Goal: Navigation & Orientation: Find specific page/section

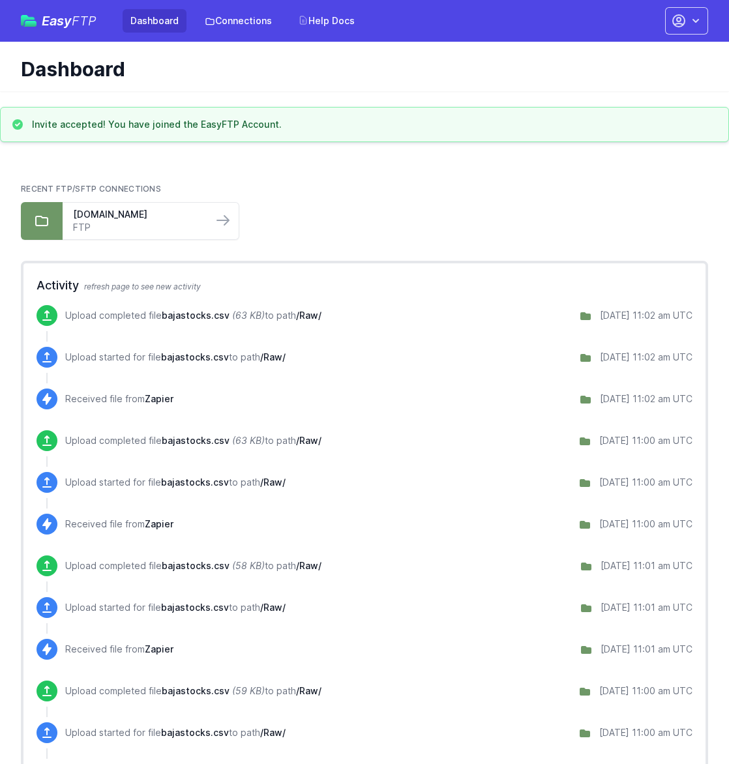
click at [551, 156] on main "Invite accepted! You have joined the EasyFTP Account. Recent FTP/SFTP Connectio…" at bounding box center [364, 529] width 729 height 845
drag, startPoint x: 552, startPoint y: 176, endPoint x: 565, endPoint y: 136, distance: 42.5
click at [552, 176] on div "Recent FTP/SFTP Connections go4x4.ftp.dhosting.pl FTP" at bounding box center [364, 211] width 687 height 77
drag, startPoint x: 622, startPoint y: 182, endPoint x: 611, endPoint y: 134, distance: 48.9
click at [620, 182] on div "Recent FTP/SFTP Connections go4x4.ftp.dhosting.pl FTP" at bounding box center [364, 211] width 687 height 77
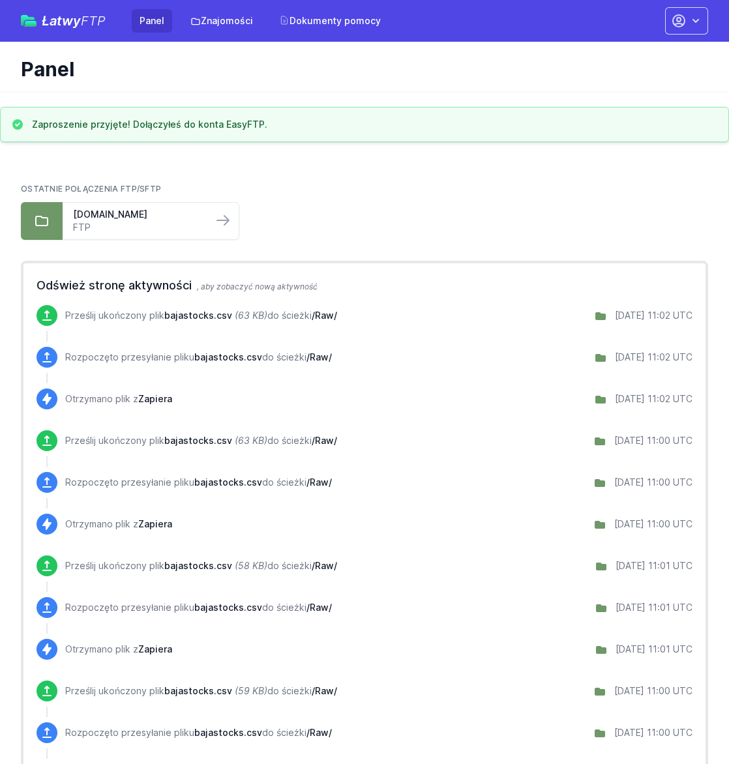
click at [520, 203] on ul "go4x4.ftp.dhosting.pl FTP" at bounding box center [364, 221] width 687 height 38
click at [222, 220] on icon at bounding box center [223, 220] width 16 height 16
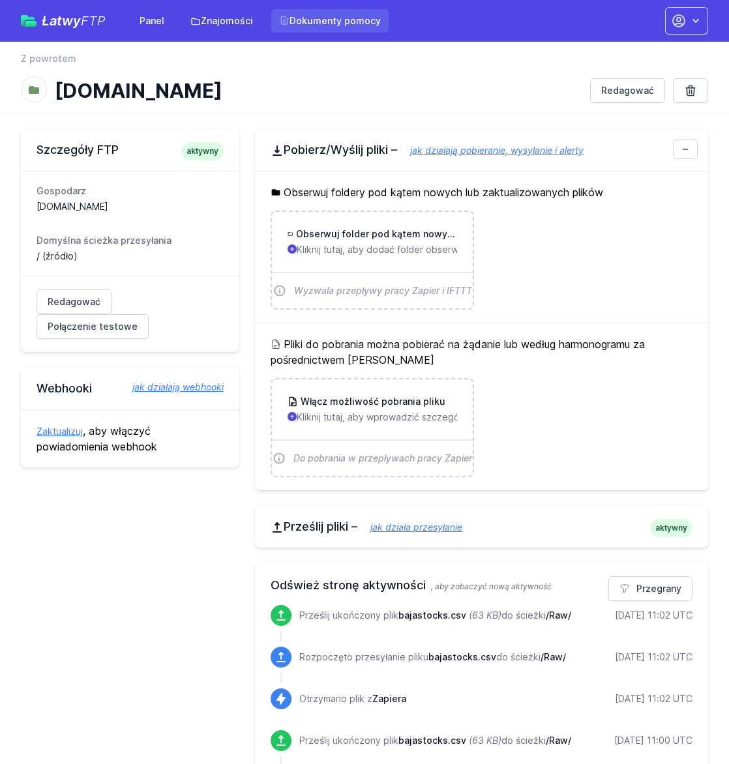
click at [334, 22] on font "Dokumenty pomocy" at bounding box center [334, 20] width 91 height 11
click at [216, 26] on font "Znajomości" at bounding box center [227, 20] width 52 height 11
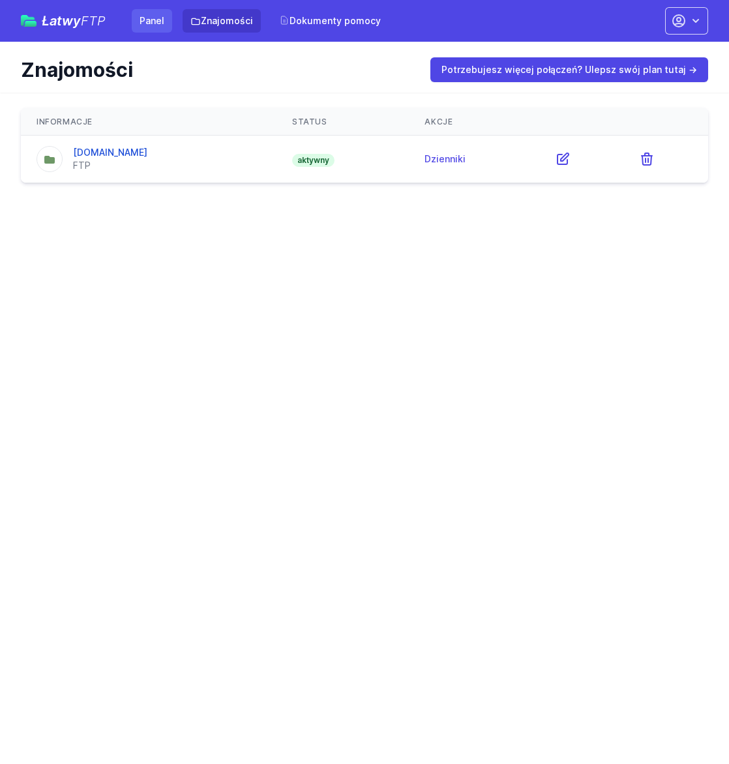
click at [160, 19] on font "Panel" at bounding box center [151, 20] width 25 height 11
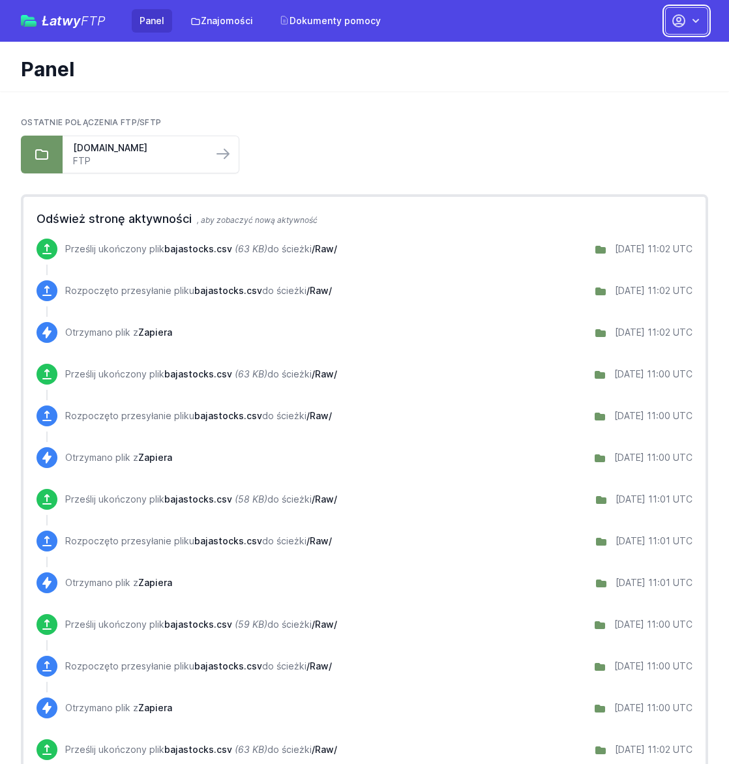
click at [690, 25] on icon "button" at bounding box center [695, 20] width 13 height 13
click at [634, 53] on font "Twój profil" at bounding box center [616, 53] width 46 height 11
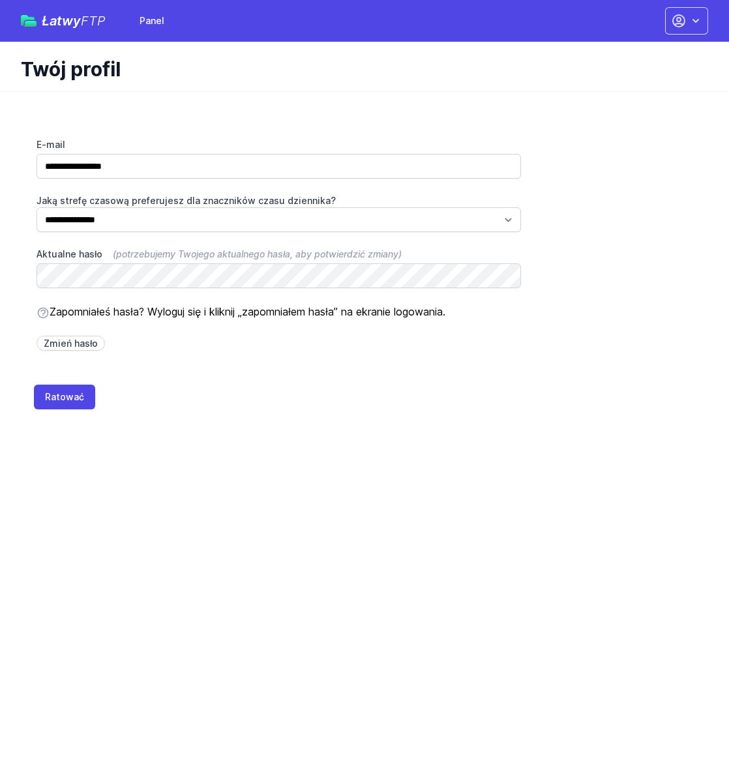
click at [311, 366] on div "**********" at bounding box center [279, 239] width 516 height 265
click at [144, 22] on font "Panel" at bounding box center [151, 20] width 25 height 11
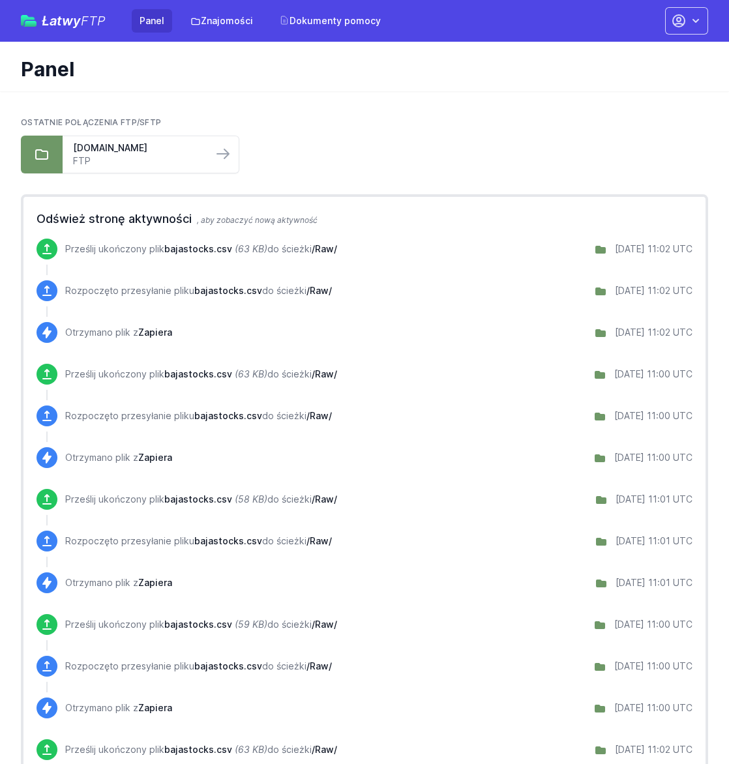
scroll to position [13, 0]
